Goal: Task Accomplishment & Management: Use online tool/utility

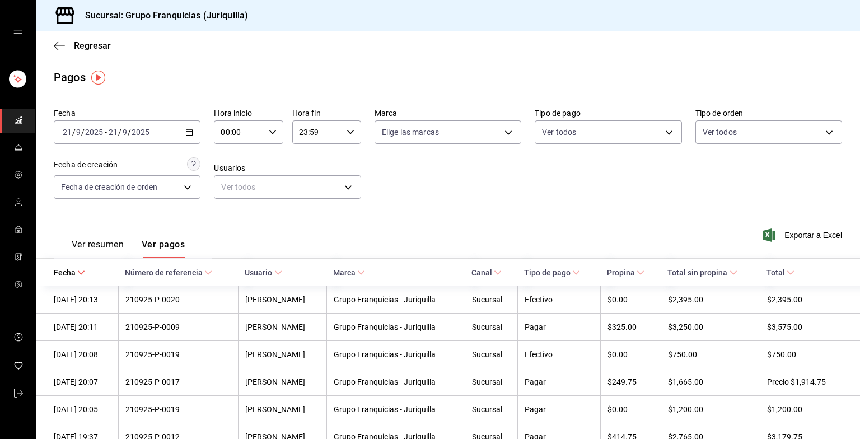
click at [188, 130] on icon "button" at bounding box center [189, 132] width 8 height 8
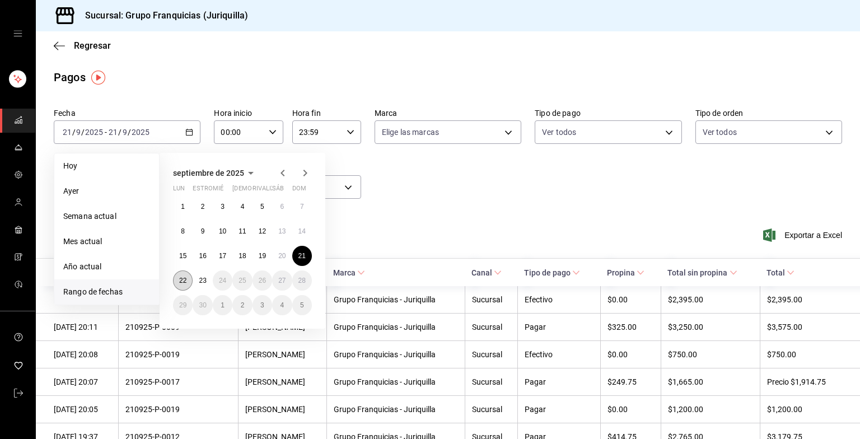
click at [181, 284] on button "22" at bounding box center [183, 280] width 20 height 20
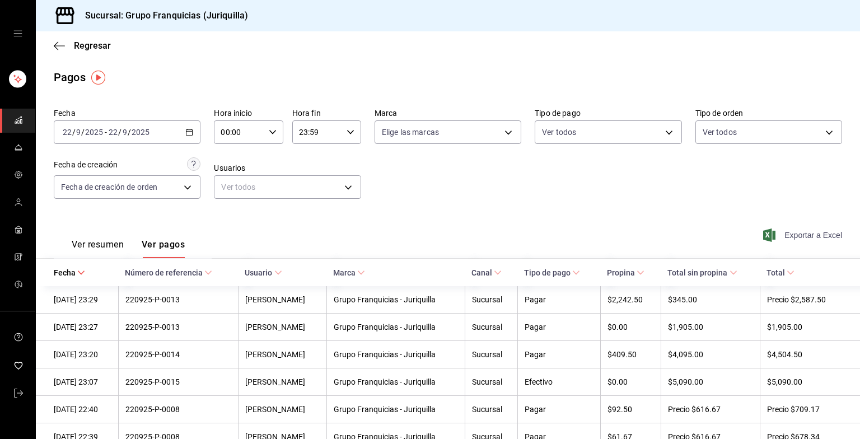
click at [807, 233] on font "Exportar a Excel" at bounding box center [813, 235] width 58 height 9
click at [60, 45] on icon "button" at bounding box center [59, 45] width 11 height 1
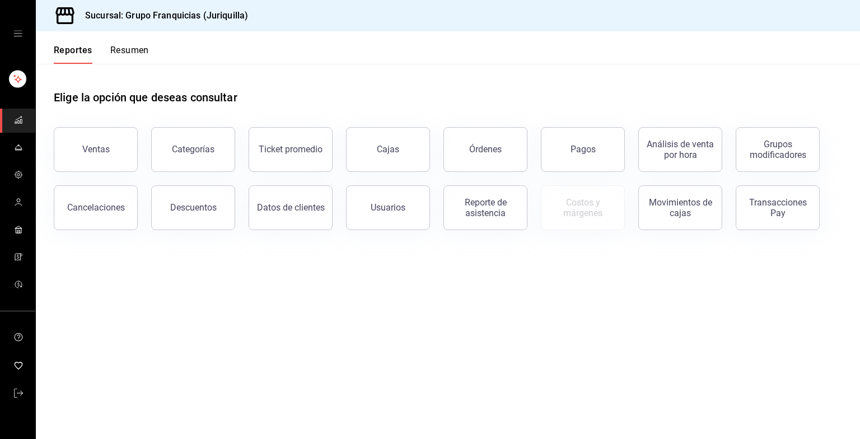
click at [73, 45] on button "Reportes" at bounding box center [73, 54] width 39 height 19
click at [132, 49] on button "Resumen" at bounding box center [129, 54] width 39 height 19
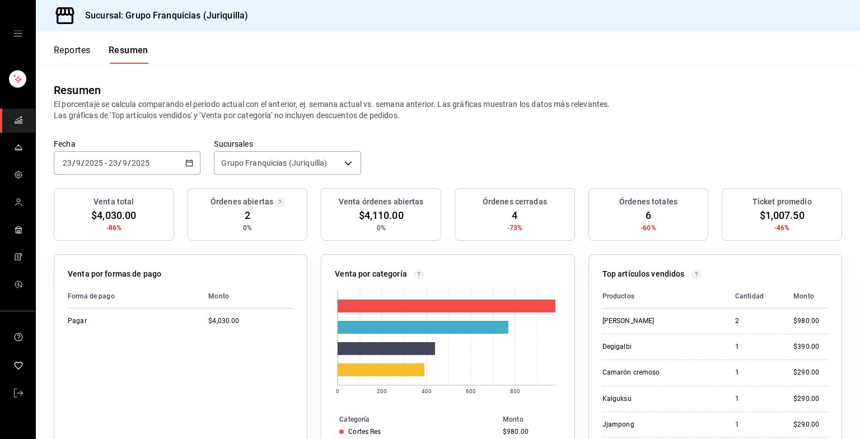
click at [79, 48] on font "Reportes" at bounding box center [72, 50] width 37 height 11
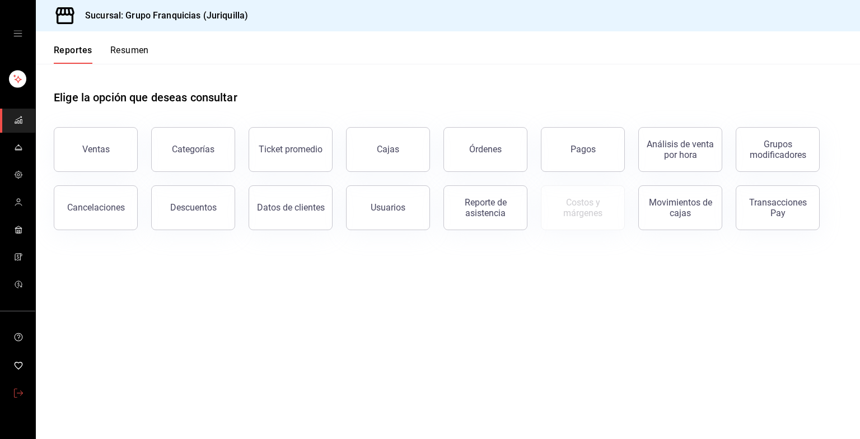
click at [26, 389] on link "carpetas de buzones" at bounding box center [17, 394] width 35 height 24
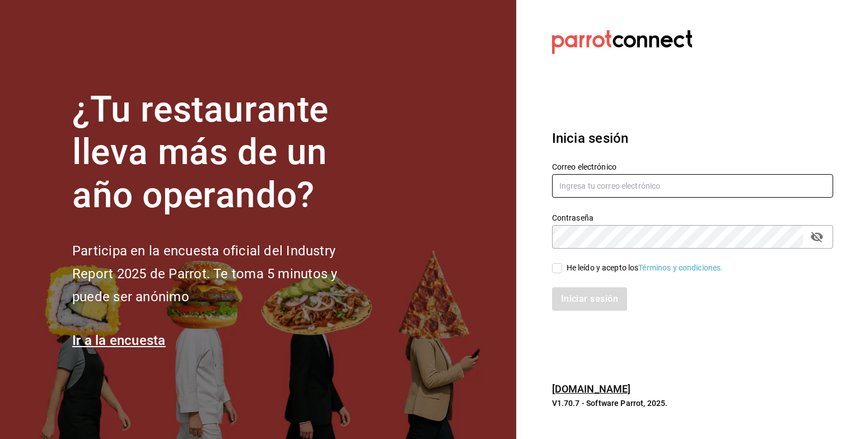
type input "grupofranquicias@juriquilla.com"
click at [560, 265] on input "He leído y acepto los Términos y condiciones." at bounding box center [557, 268] width 10 height 10
checkbox input "true"
click at [575, 293] on button "Iniciar sesión" at bounding box center [590, 299] width 76 height 24
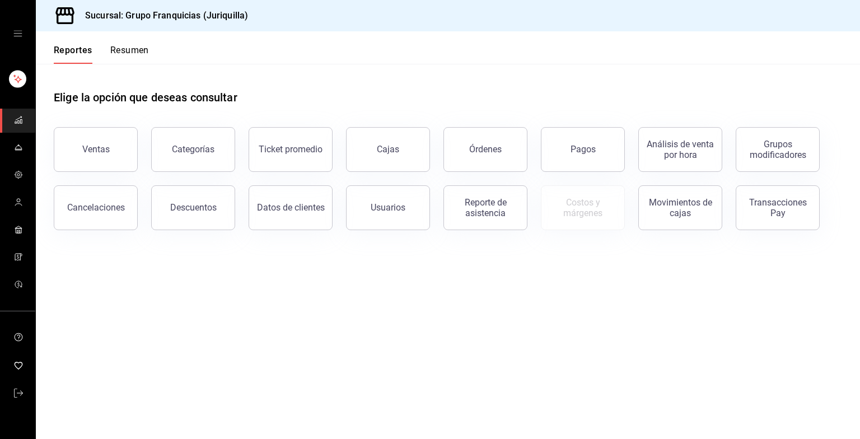
click at [128, 51] on button "Resumen" at bounding box center [129, 54] width 39 height 19
